Goal: Information Seeking & Learning: Learn about a topic

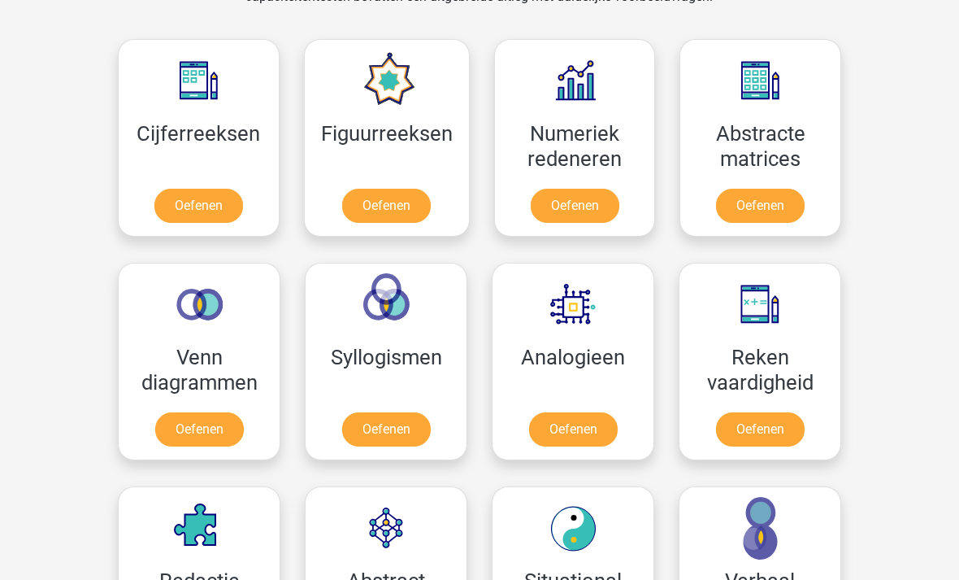
scroll to position [697, 0]
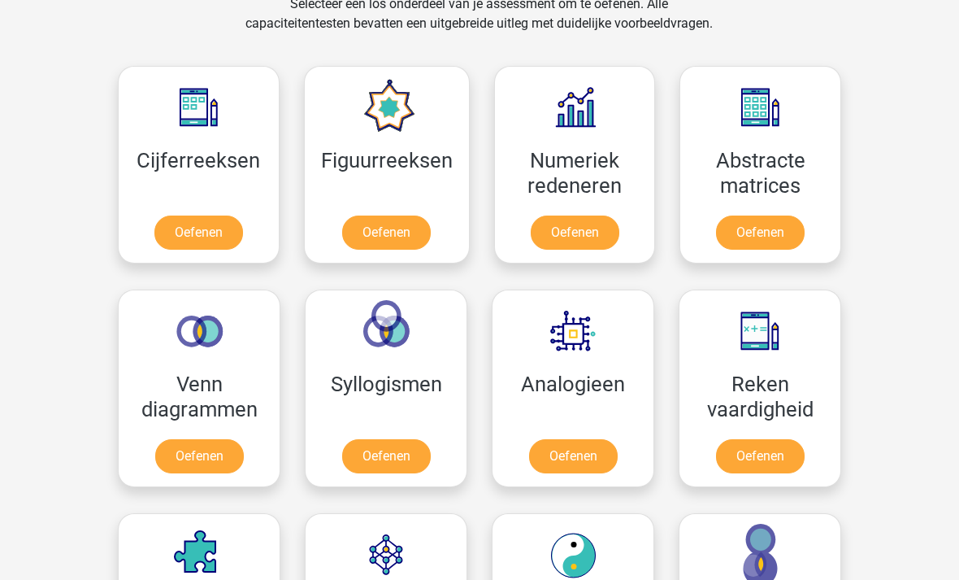
click at [193, 250] on link "Oefenen" at bounding box center [198, 232] width 89 height 34
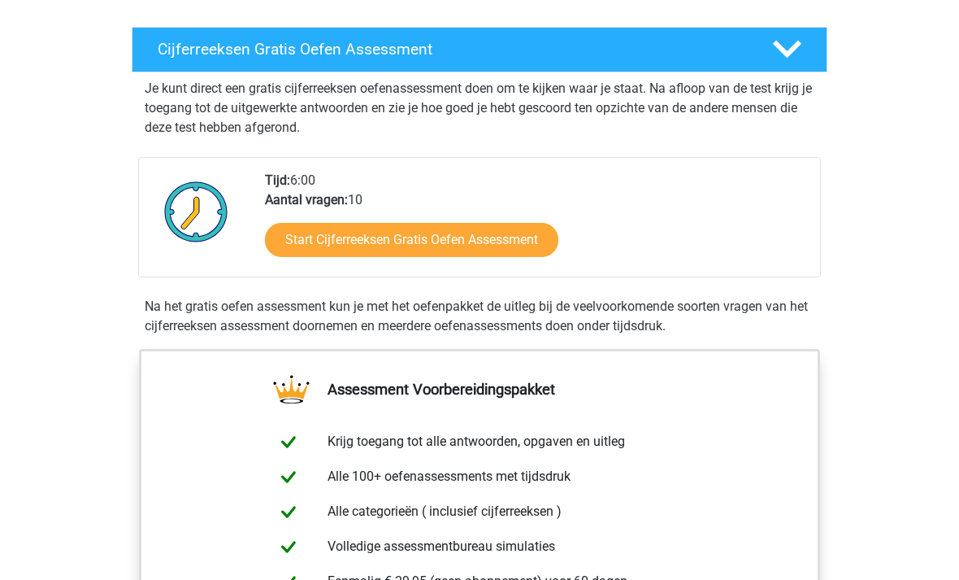
click at [302, 250] on link "Start Cijferreeksen Gratis Oefen Assessment" at bounding box center [411, 241] width 293 height 34
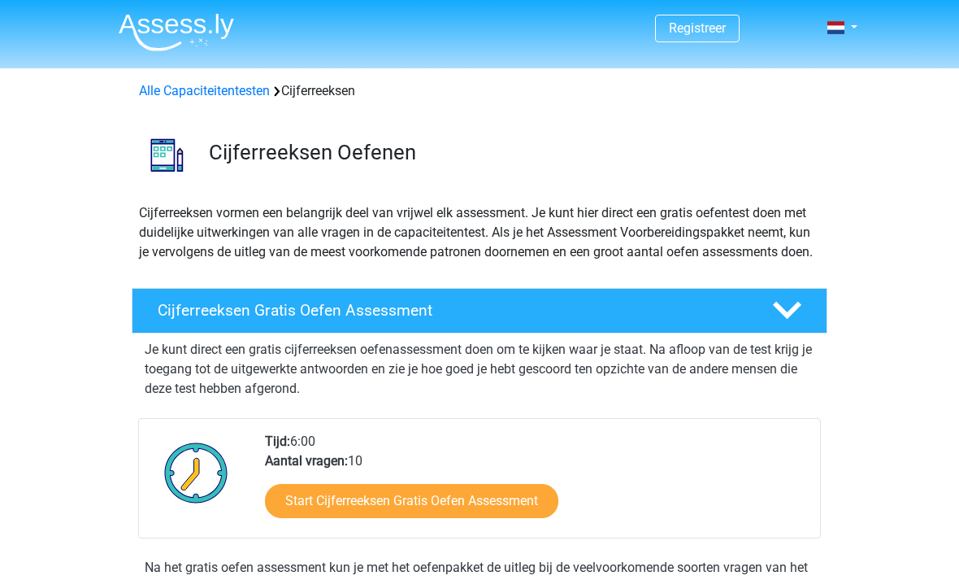
scroll to position [261, 0]
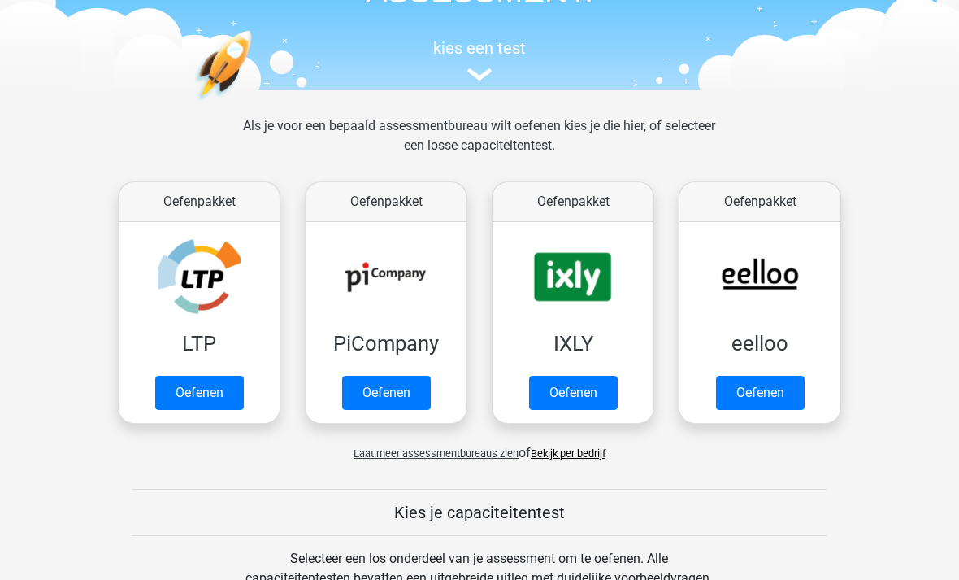
scroll to position [168, 0]
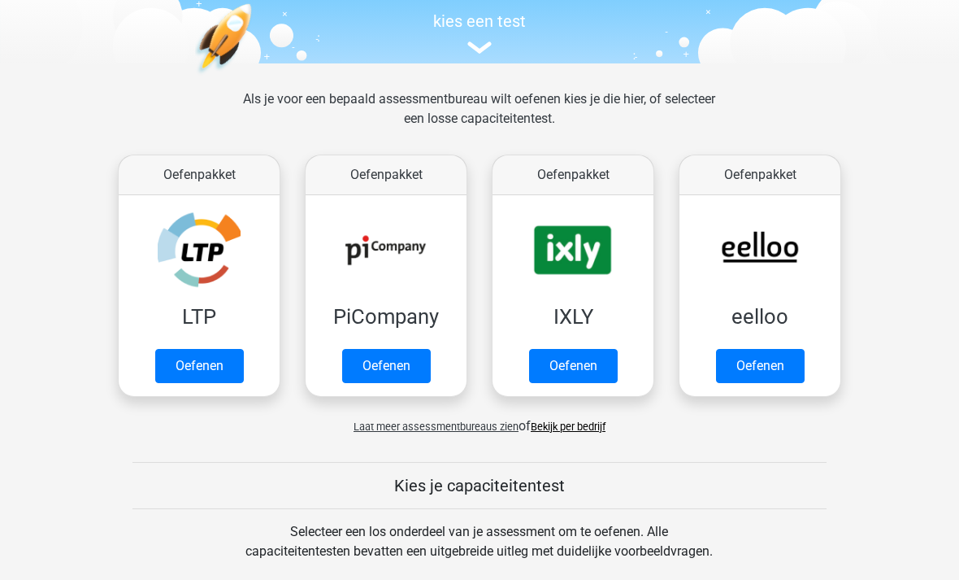
click at [178, 369] on link "Oefenen" at bounding box center [199, 367] width 89 height 34
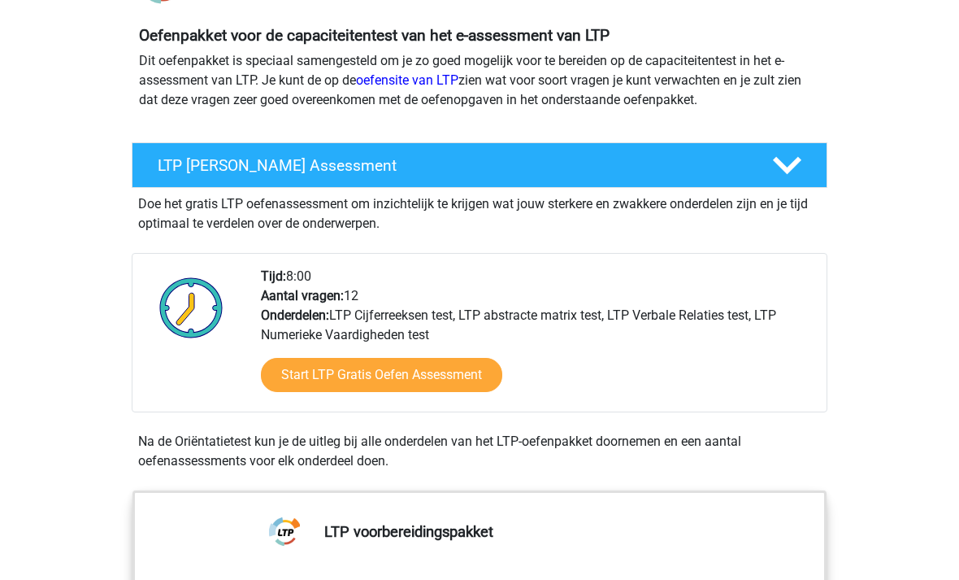
scroll to position [171, 0]
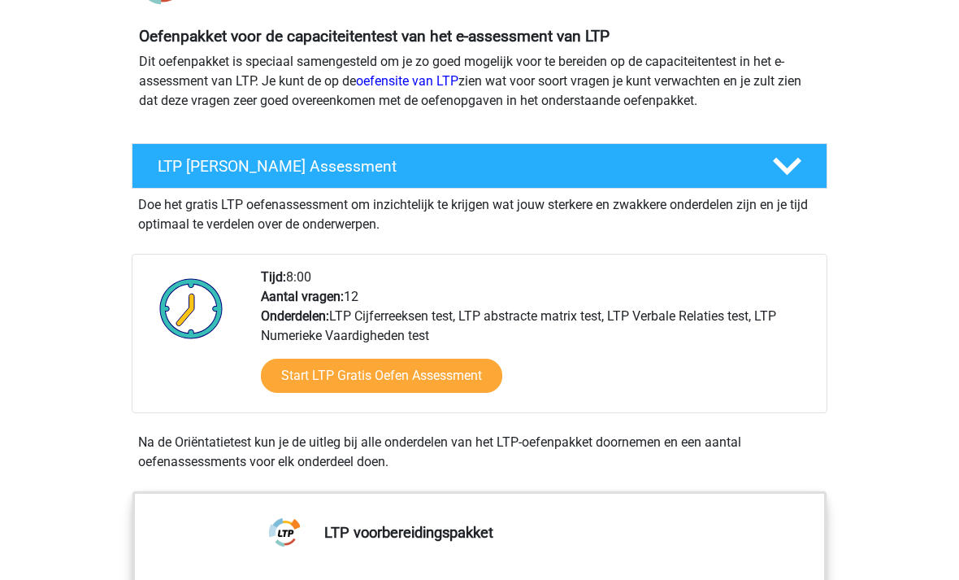
click at [287, 381] on link "Start LTP Gratis Oefen Assessment" at bounding box center [381, 376] width 241 height 34
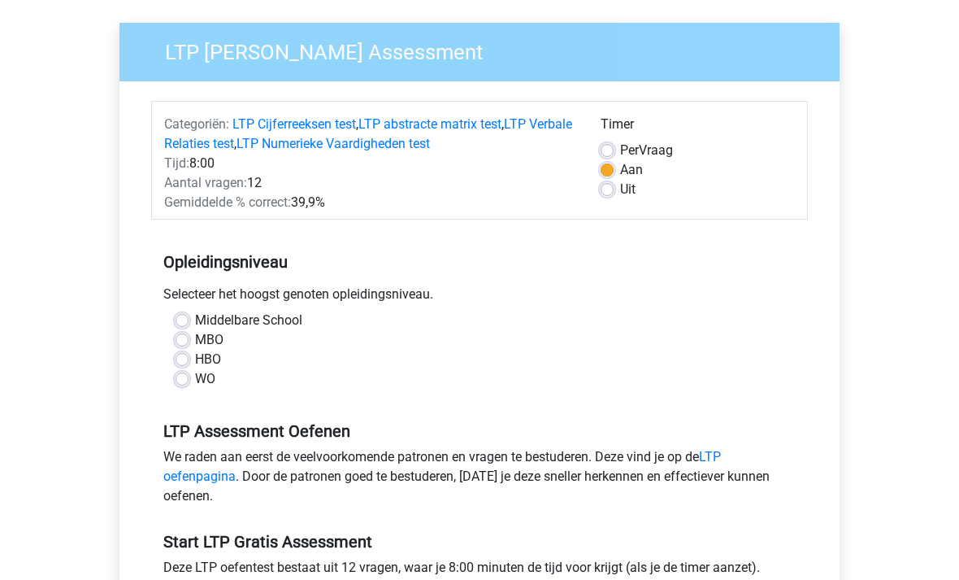
scroll to position [120, 0]
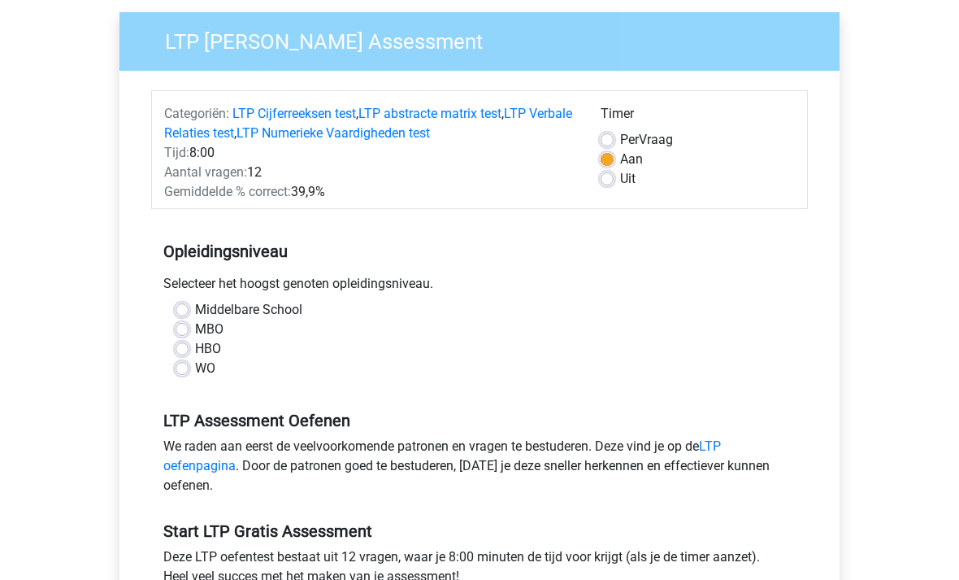
click at [195, 343] on label "HBO" at bounding box center [208, 350] width 26 height 20
click at [183, 343] on input "HBO" at bounding box center [182, 348] width 13 height 16
radio input "true"
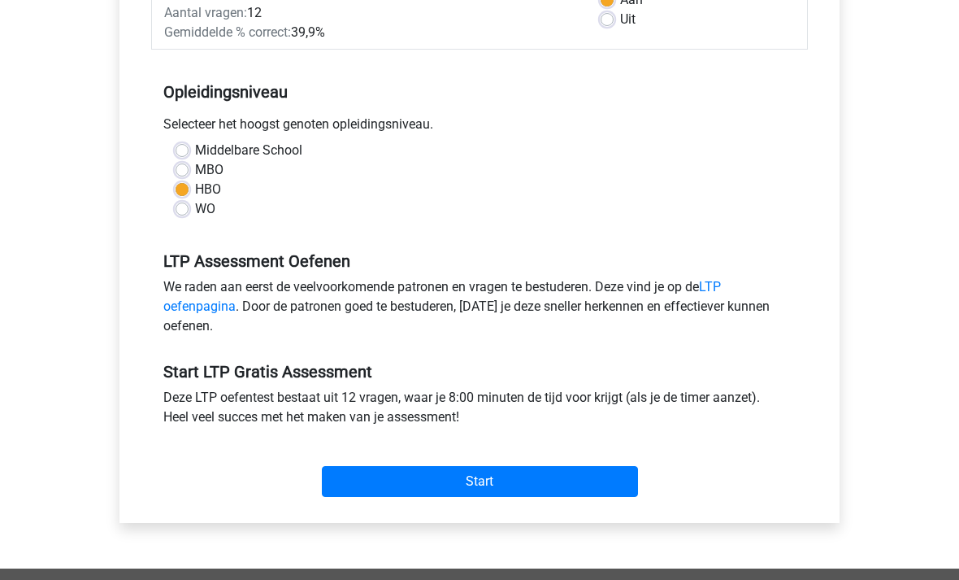
scroll to position [304, 0]
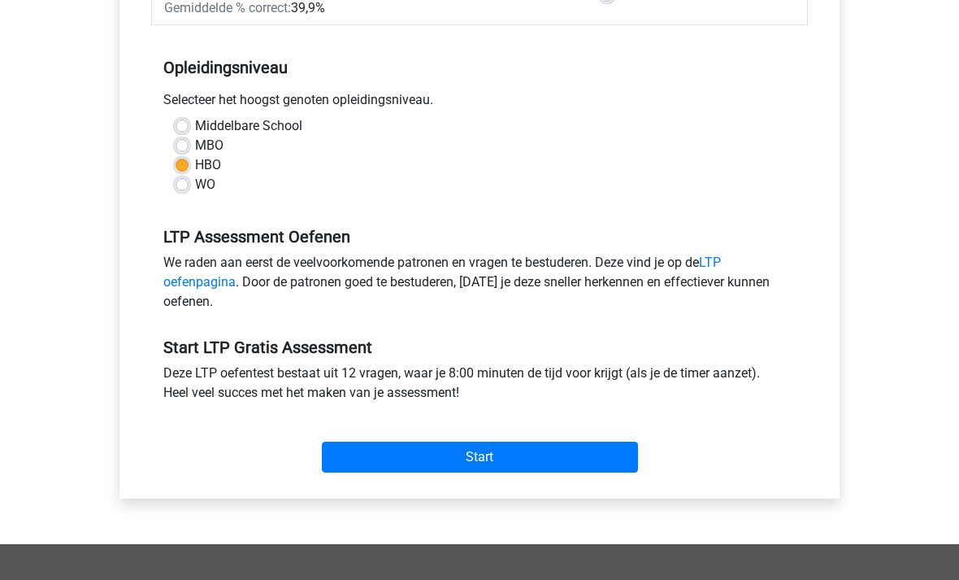
click at [618, 443] on input "Start" at bounding box center [480, 457] width 316 height 31
